Goal: Task Accomplishment & Management: Use online tool/utility

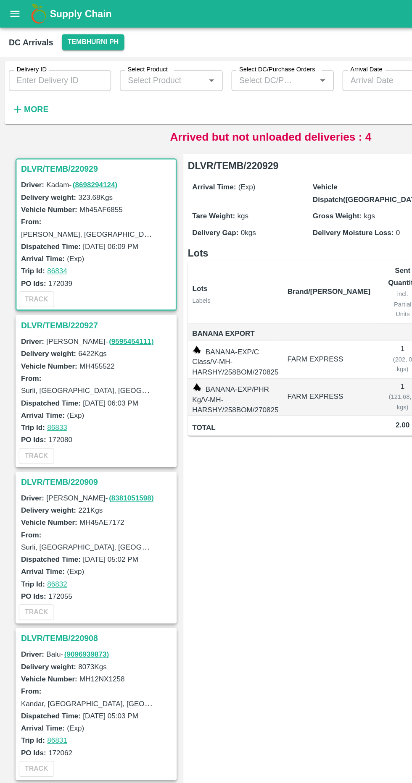
click at [34, 81] on strong "More" at bounding box center [27, 83] width 19 height 7
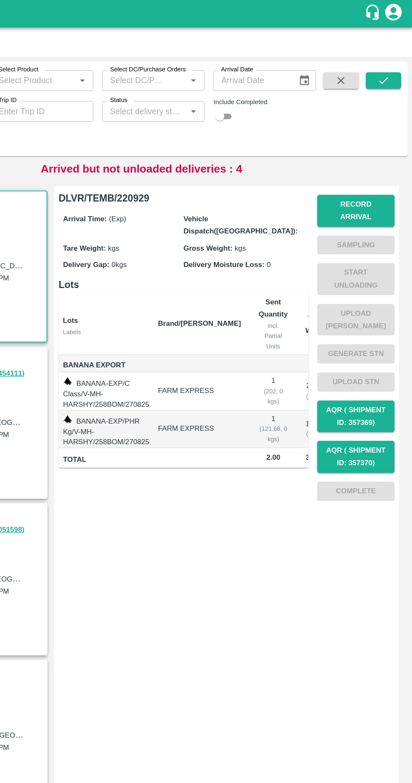
click at [220, 83] on input "Status" at bounding box center [208, 84] width 59 height 11
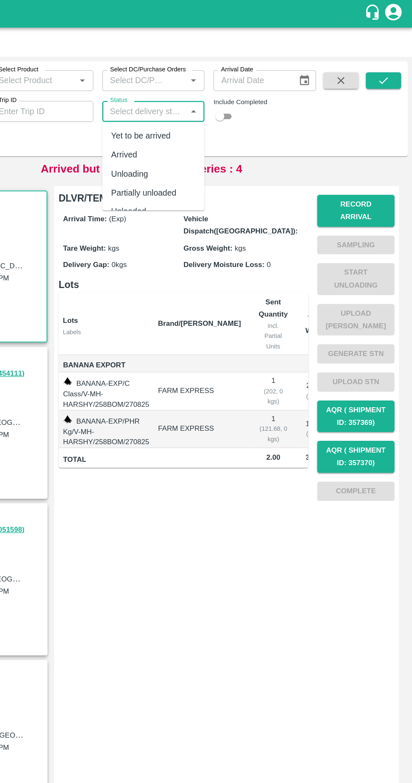
click at [289, 92] on div "Include Completed" at bounding box center [299, 85] width 78 height 18
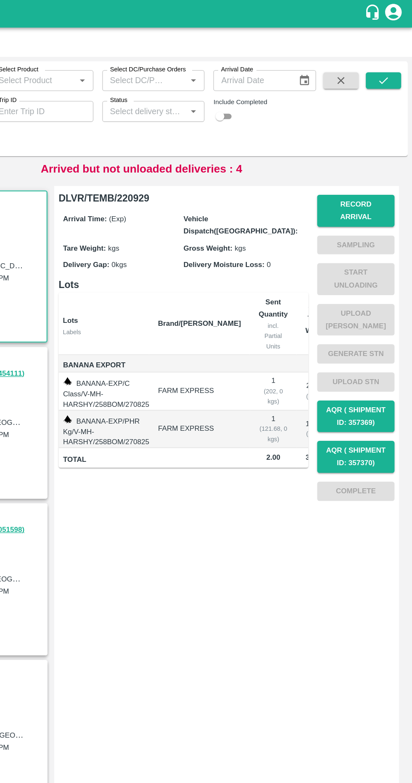
click at [277, 89] on input "checkbox" at bounding box center [265, 89] width 30 height 10
click at [283, 87] on div "Include Completed" at bounding box center [299, 85] width 78 height 18
click at [276, 92] on input "checkbox" at bounding box center [272, 89] width 30 height 10
checkbox input "false"
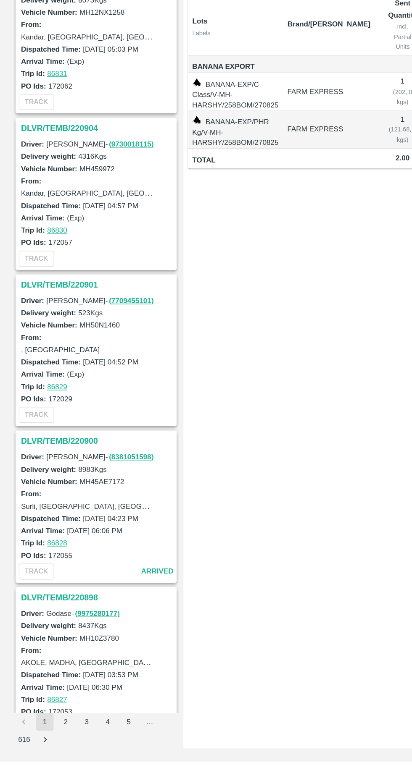
scroll to position [312, 0]
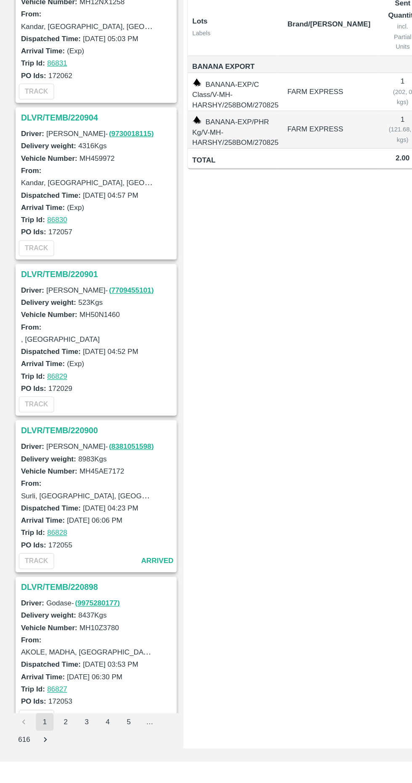
click at [58, 529] on h3 "DLVR/TEMB/220900" at bounding box center [74, 531] width 117 height 11
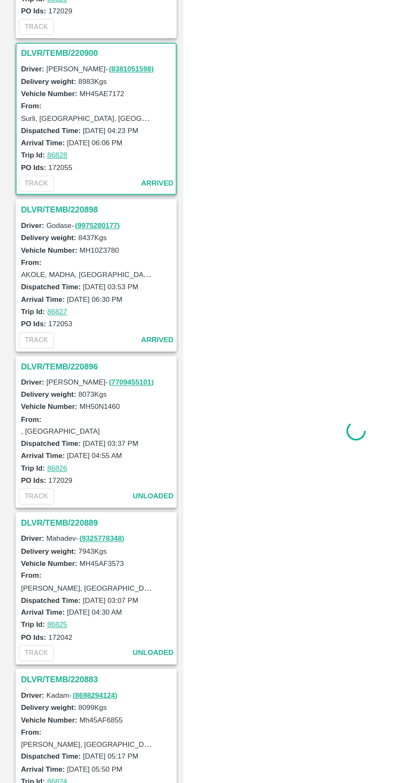
scroll to position [717, 0]
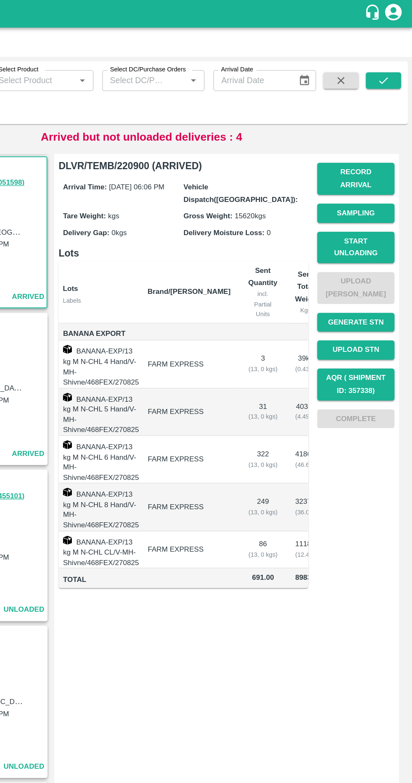
click at [375, 181] on button "Start Unloading" at bounding box center [368, 188] width 59 height 24
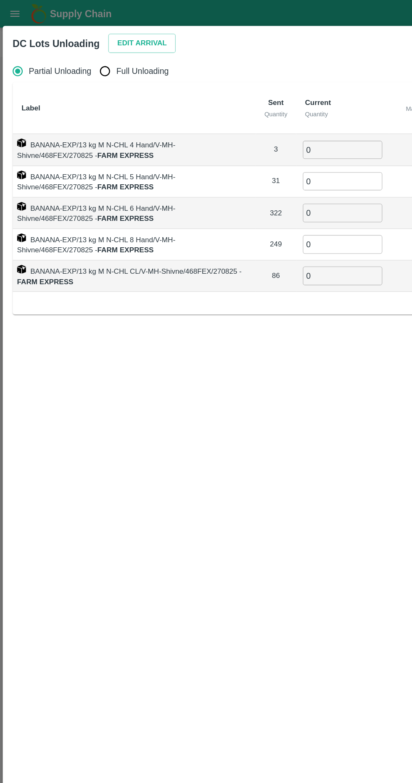
click at [83, 57] on input "Full Unloading" at bounding box center [79, 54] width 17 height 17
radio input "true"
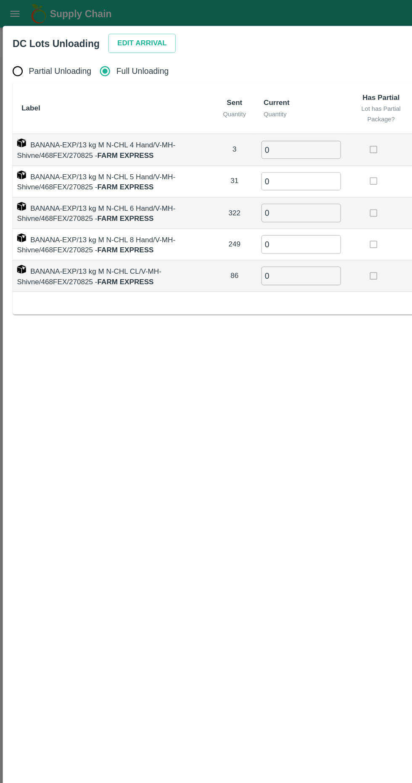
click at [91, 31] on button "Edit Arrival" at bounding box center [107, 33] width 51 height 15
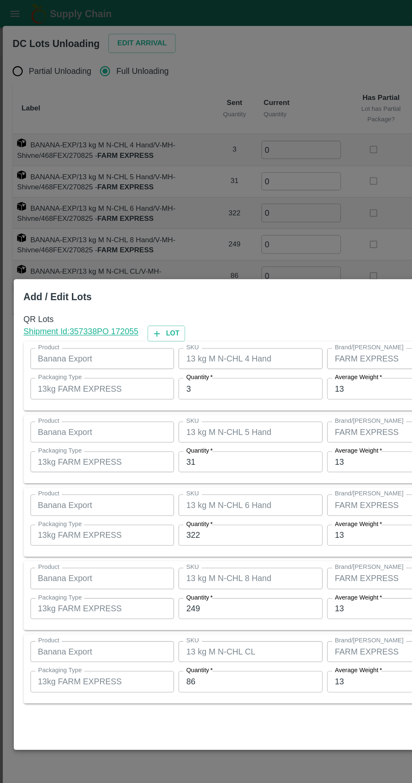
click at [201, 354] on input "31" at bounding box center [191, 352] width 110 height 16
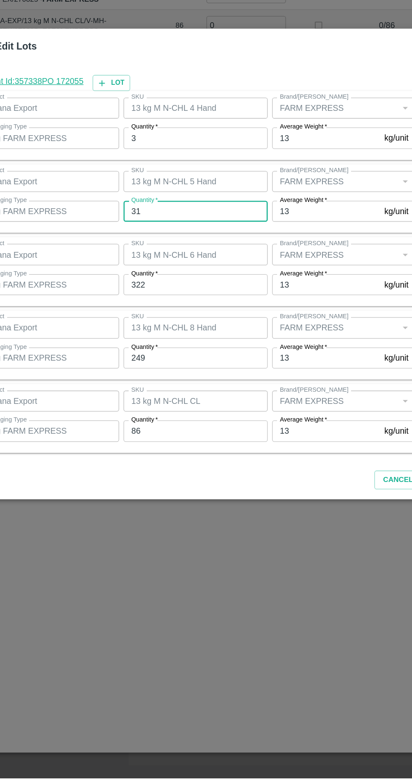
type input "3"
type input "26"
click at [167, 408] on input "322" at bounding box center [191, 407] width 110 height 16
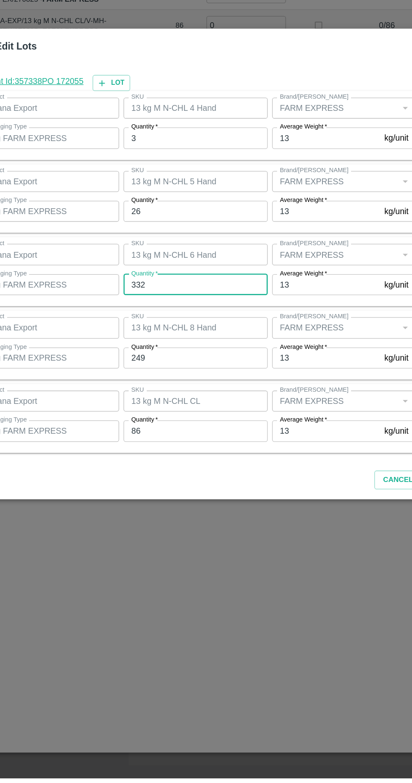
type input "332"
click at [226, 465] on input "249" at bounding box center [191, 463] width 110 height 16
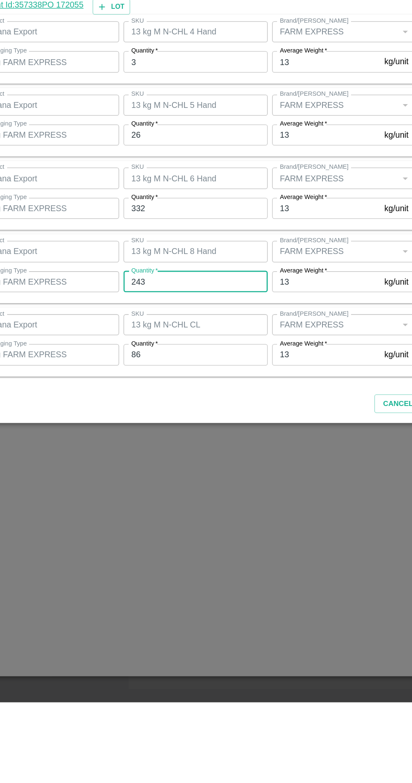
type input "243"
click at [205, 517] on input "86" at bounding box center [191, 519] width 110 height 16
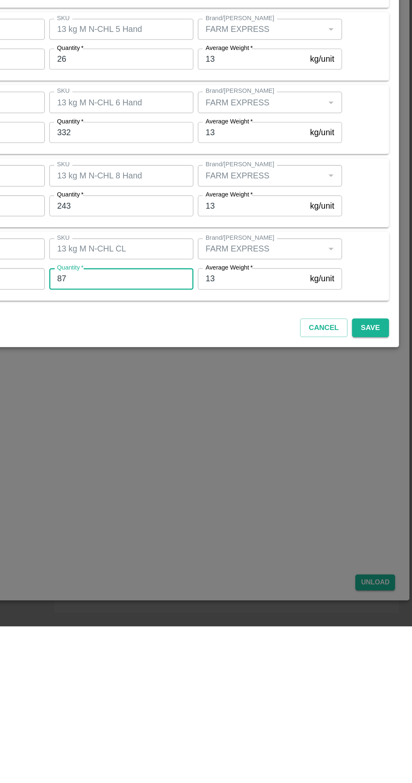
type input "87"
click at [383, 563] on button "Save" at bounding box center [380, 556] width 28 height 15
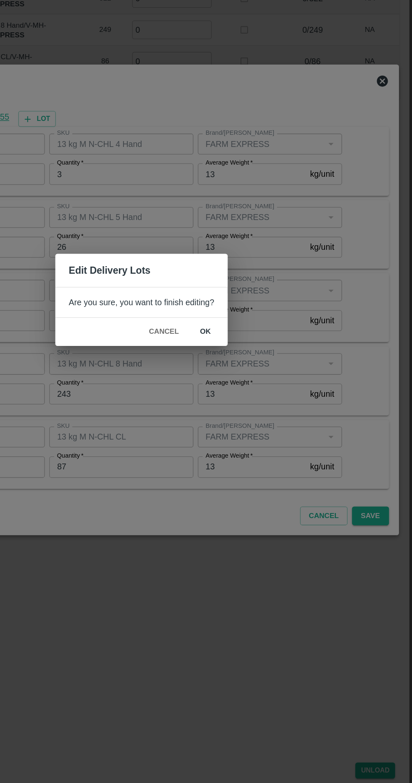
click at [257, 417] on button "ok" at bounding box center [254, 416] width 27 height 15
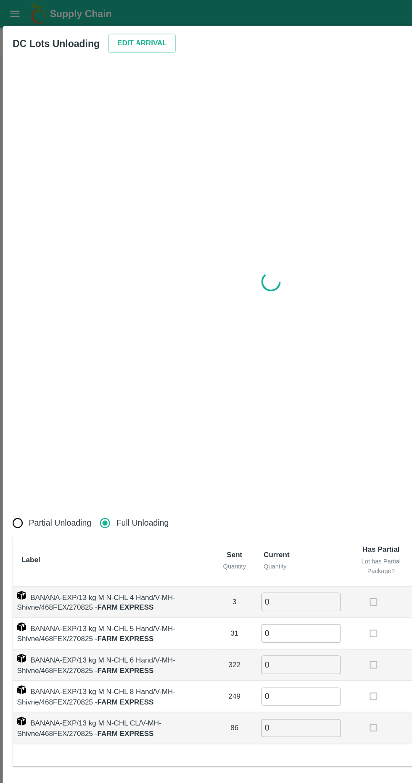
radio input "true"
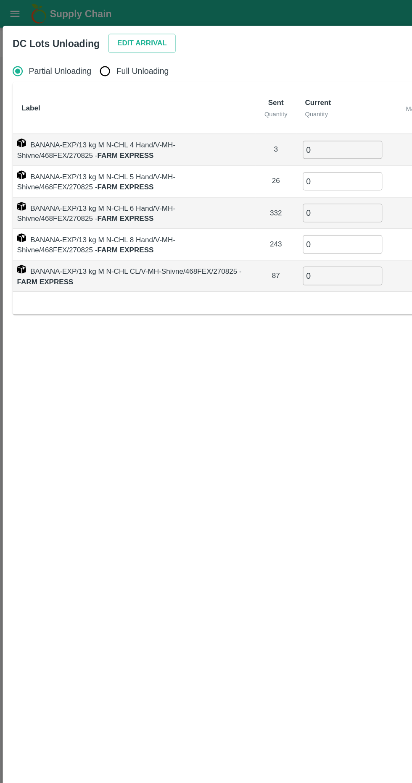
click at [79, 55] on input "Full Unloading" at bounding box center [79, 54] width 17 height 17
radio input "true"
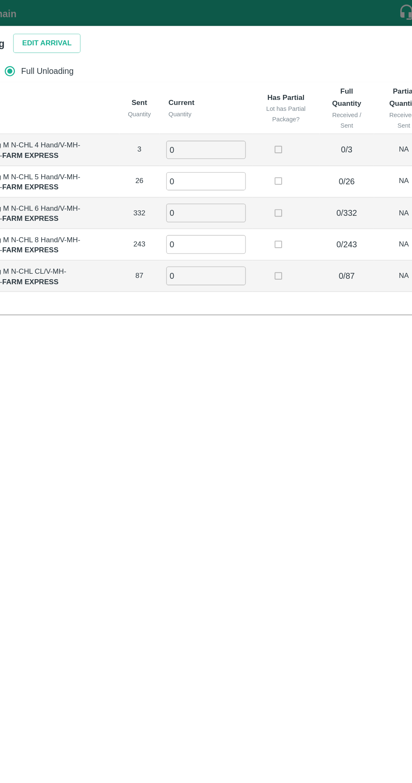
click at [213, 113] on input "0" at bounding box center [229, 114] width 60 height 14
type input "3"
click at [246, 131] on input "0" at bounding box center [229, 138] width 60 height 14
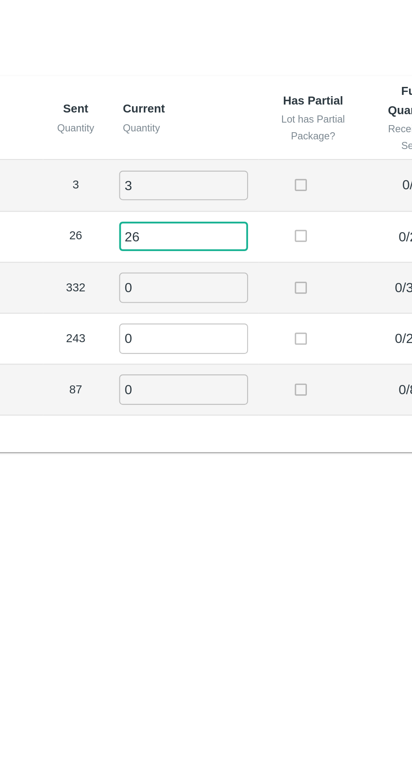
type input "26"
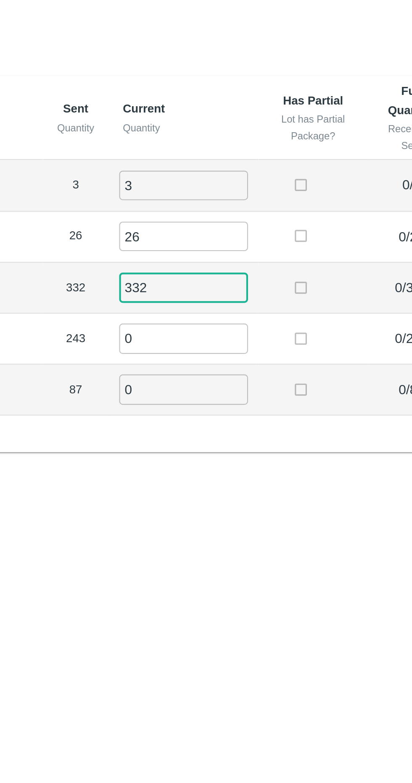
type input "332"
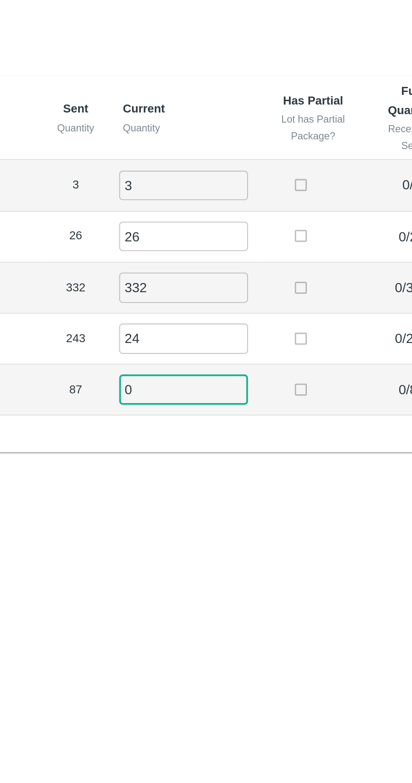
click at [214, 187] on input "24" at bounding box center [229, 186] width 60 height 14
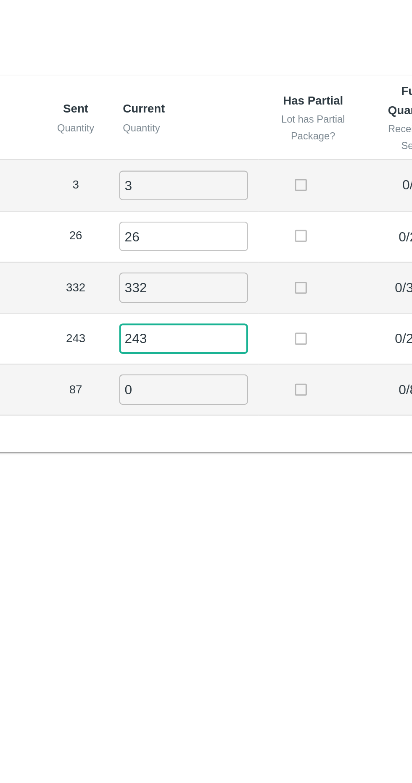
type input "243"
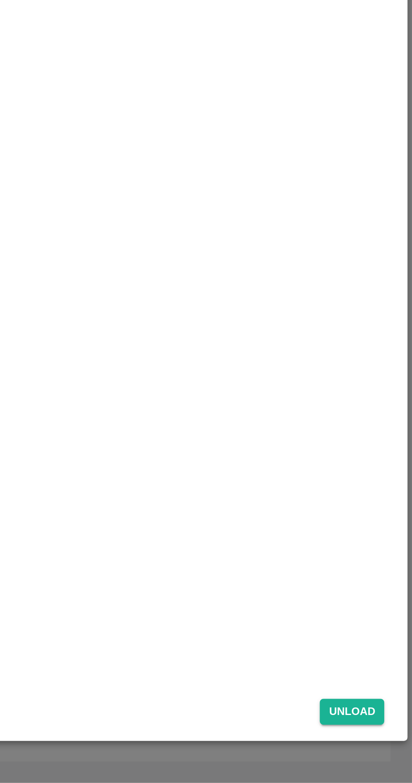
type input "87"
click at [386, 753] on button "Unload" at bounding box center [383, 750] width 30 height 12
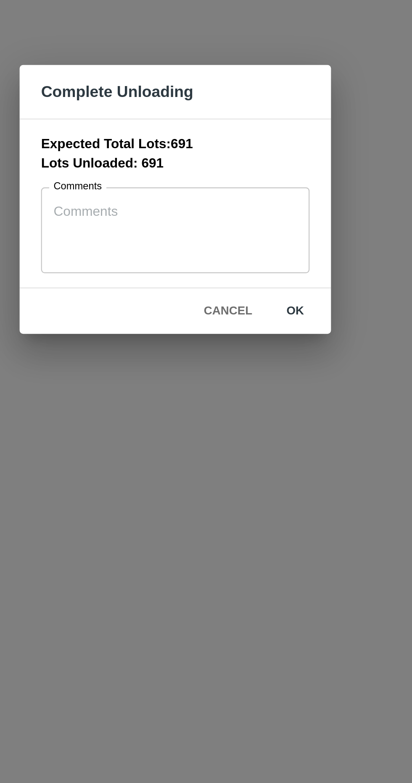
click at [270, 445] on button "ok" at bounding box center [262, 444] width 27 height 15
